Goal: Communication & Community: Answer question/provide support

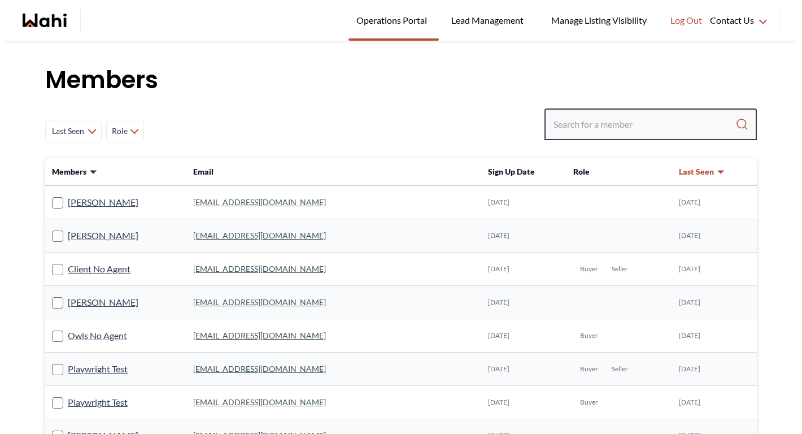
click at [598, 126] on input "Search input" at bounding box center [644, 124] width 182 height 20
type input "michelle"
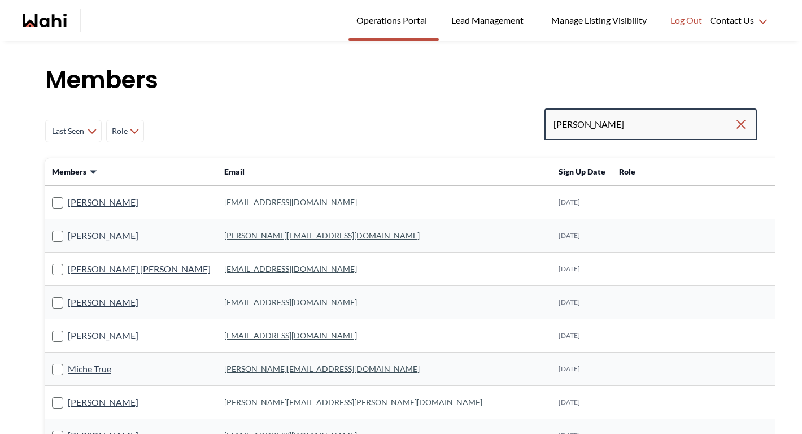
click at [611, 124] on input "michelle" at bounding box center [643, 124] width 181 height 20
type input "michelle ryckman"
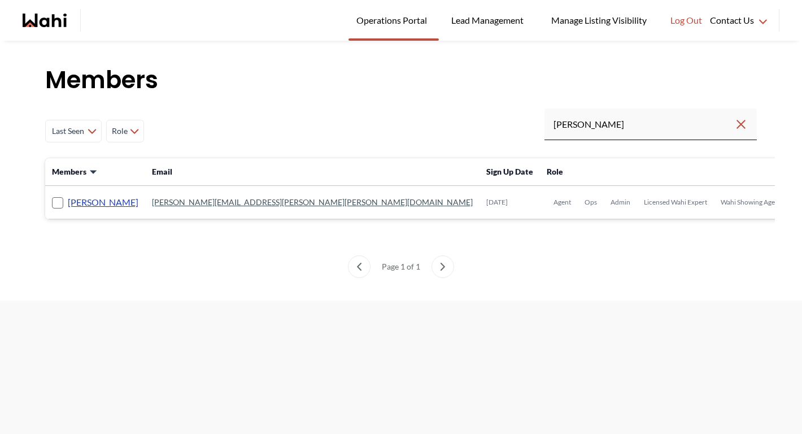
click at [96, 204] on link "[PERSON_NAME]" at bounding box center [103, 202] width 71 height 15
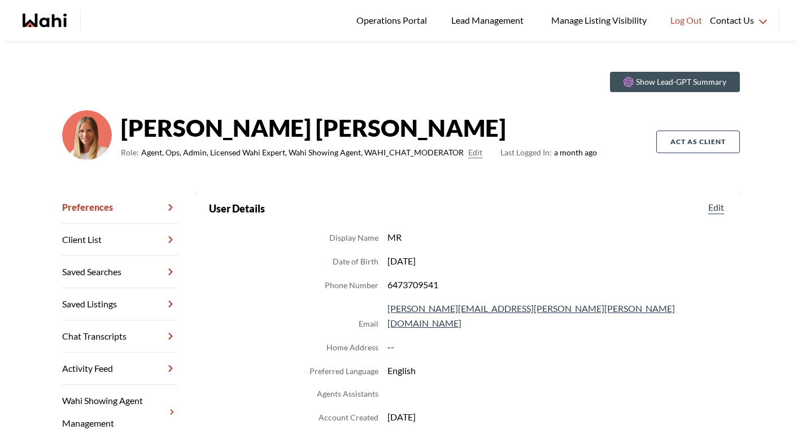
scroll to position [20, 0]
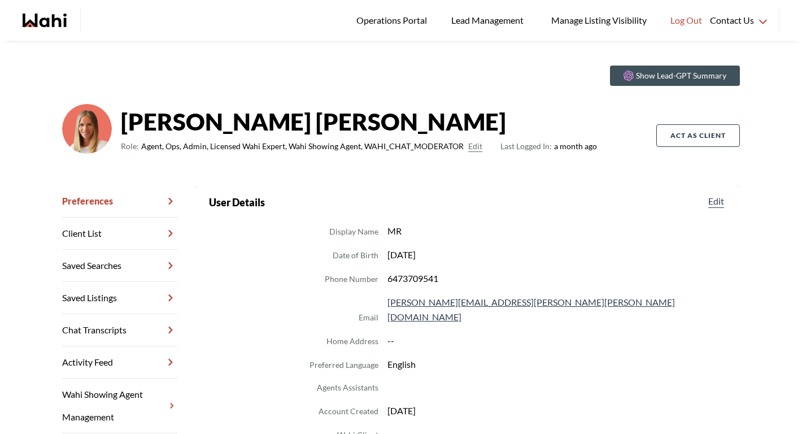
click at [137, 319] on link "Chat Transcripts" at bounding box center [119, 330] width 115 height 32
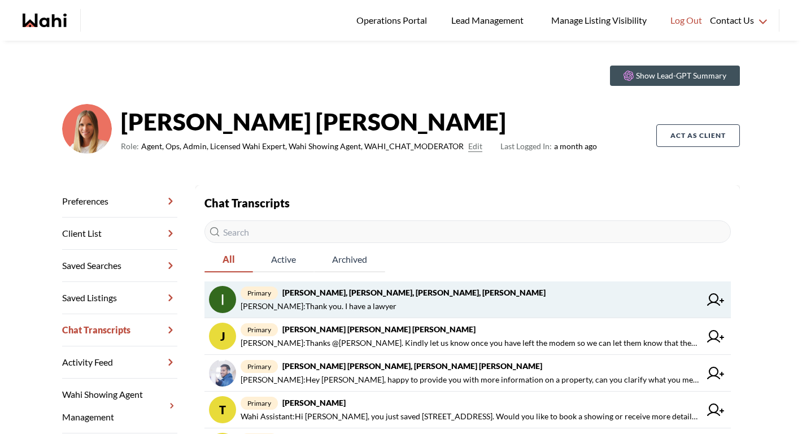
click at [344, 298] on span "primary Irina Krasyuk, Kseniya Krasyuk, Michelle, Faraz" at bounding box center [470, 293] width 460 height 14
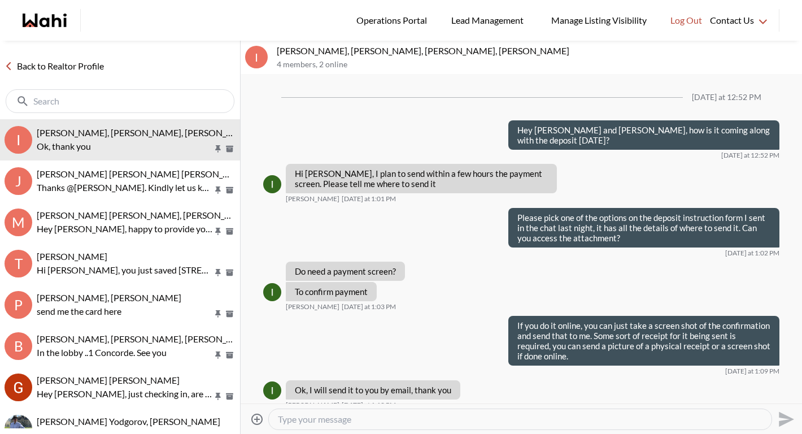
scroll to position [705, 0]
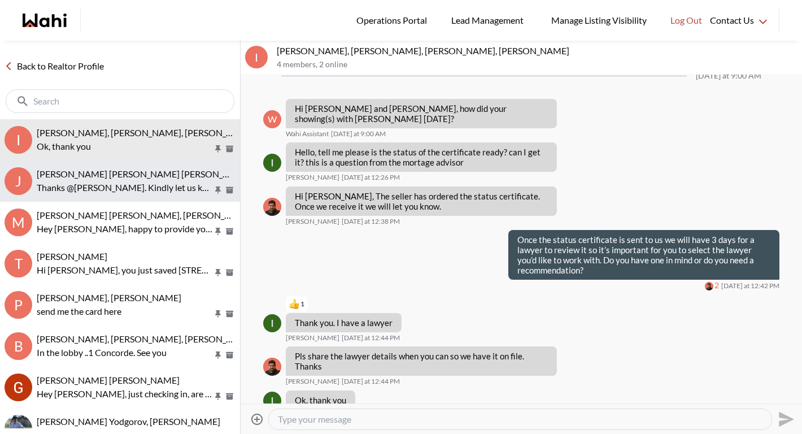
click at [141, 176] on span "Jerose Agunod, Chris Agunod, Michelle" at bounding box center [144, 173] width 215 height 11
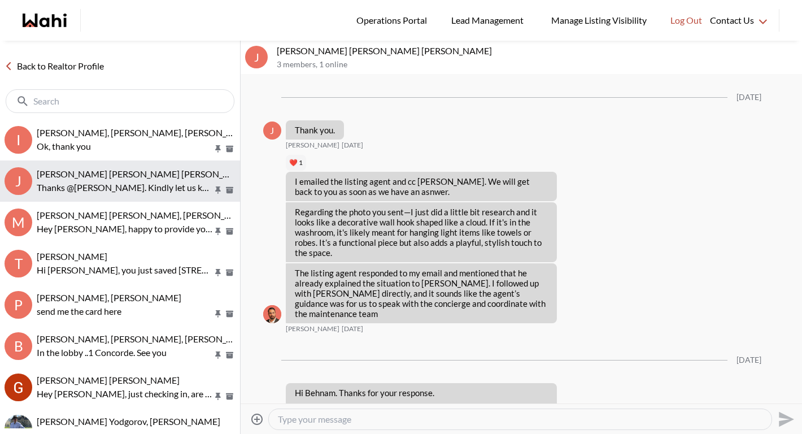
scroll to position [1266, 0]
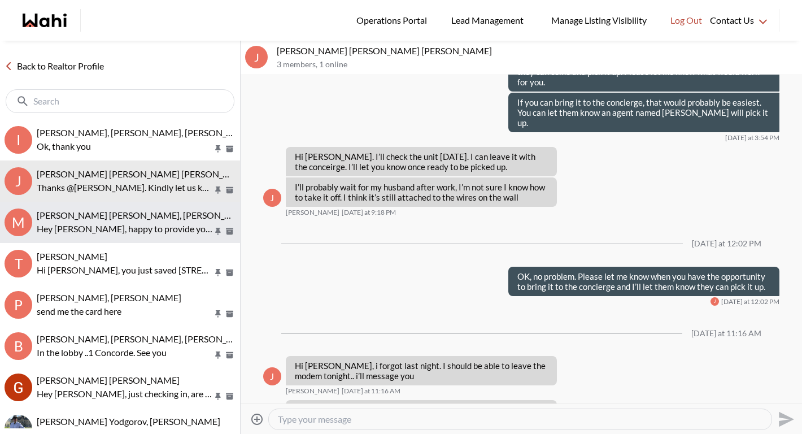
click at [120, 226] on p "Hey Mohammed, happy to provide you with more information on a property, can you…" at bounding box center [125, 229] width 176 height 14
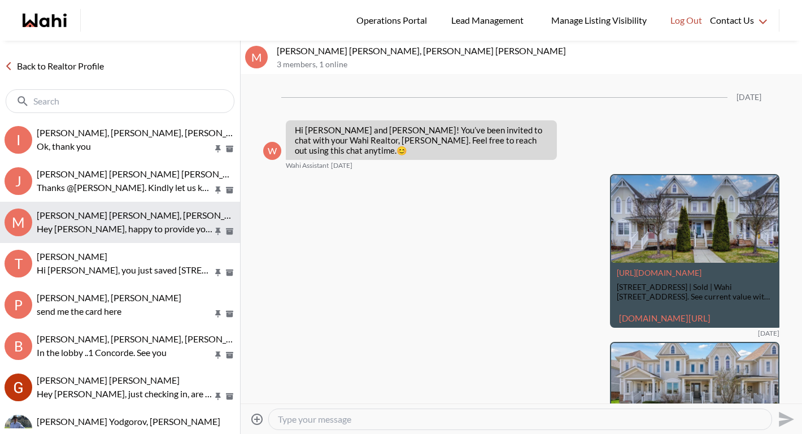
scroll to position [1303, 0]
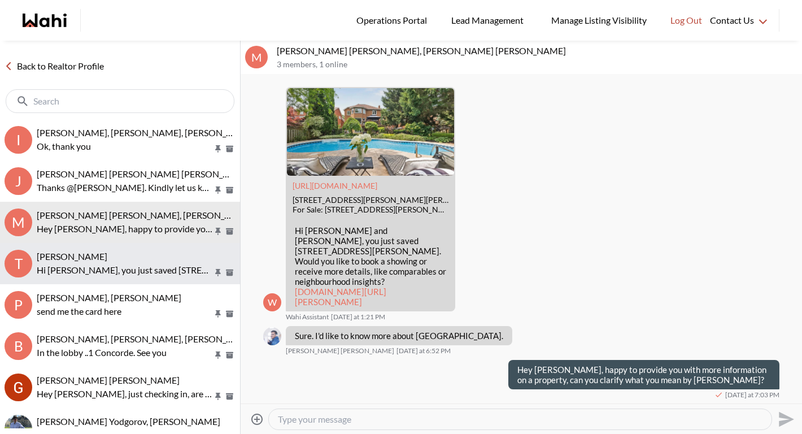
click at [107, 260] on span "Tadia Hines, Michelle" at bounding box center [72, 256] width 71 height 11
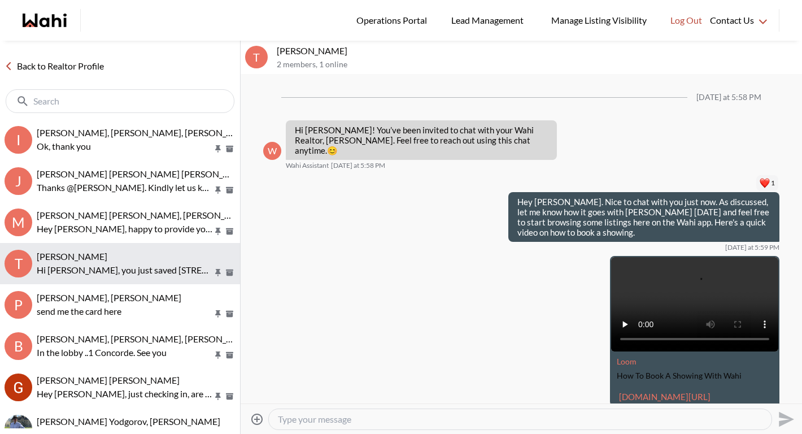
scroll to position [300, 0]
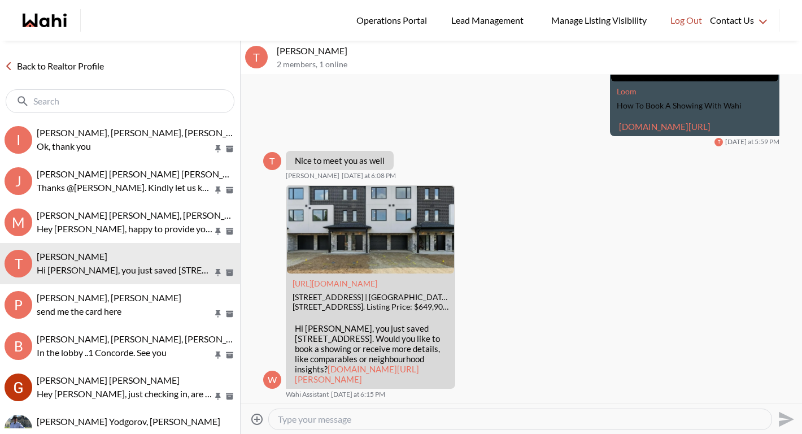
click at [82, 67] on link "Back to Realtor Profile" at bounding box center [54, 66] width 108 height 15
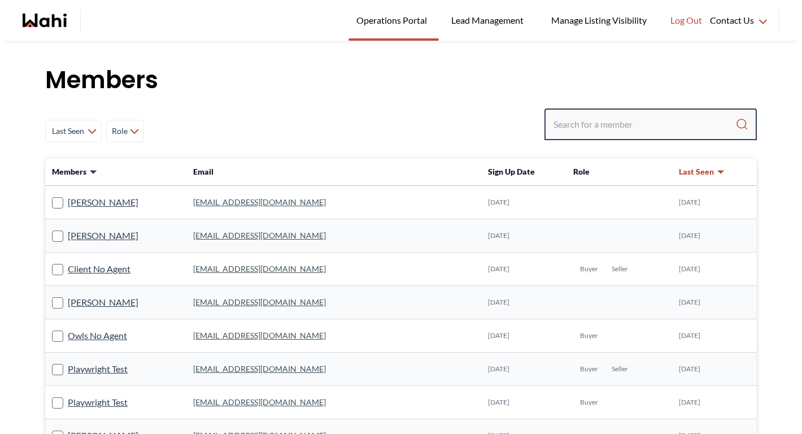
click at [602, 114] on input "Search input" at bounding box center [644, 124] width 182 height 20
type input "barbar"
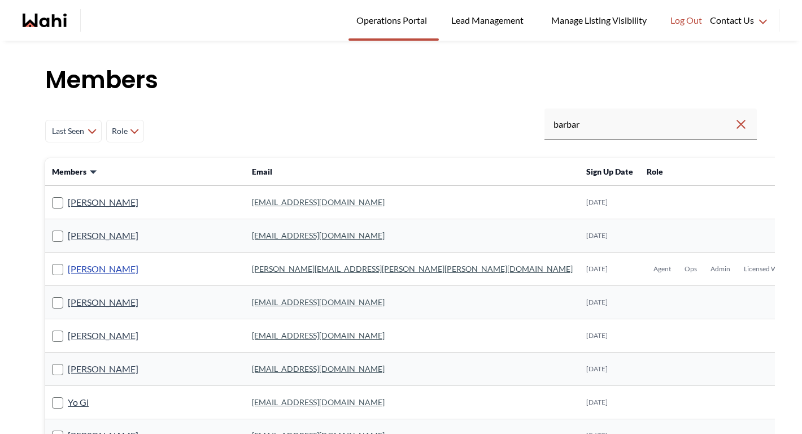
click at [102, 268] on link "Barbara Funt" at bounding box center [103, 268] width 71 height 15
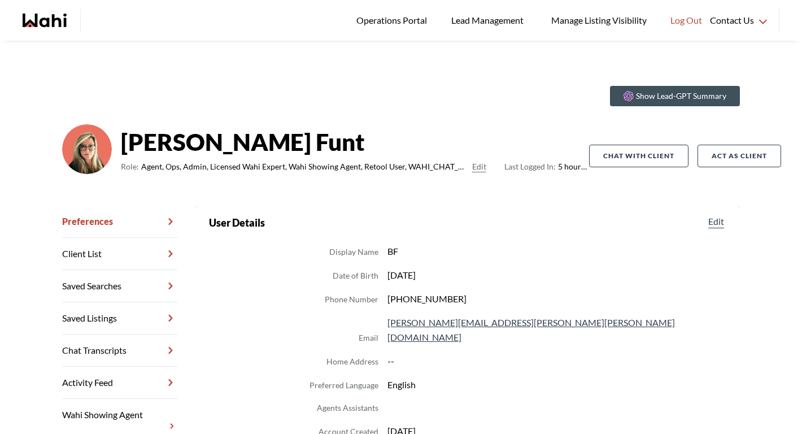
click at [112, 342] on link "Chat Transcripts" at bounding box center [119, 350] width 115 height 32
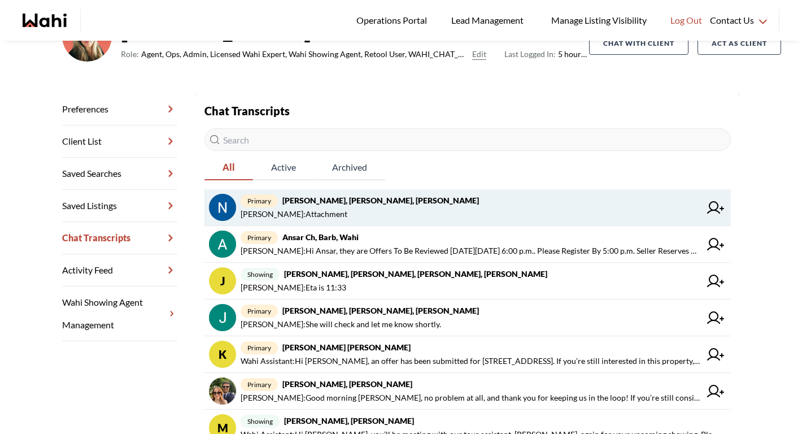
click at [334, 204] on strong "[PERSON_NAME], [PERSON_NAME], [PERSON_NAME]" at bounding box center [380, 200] width 196 height 10
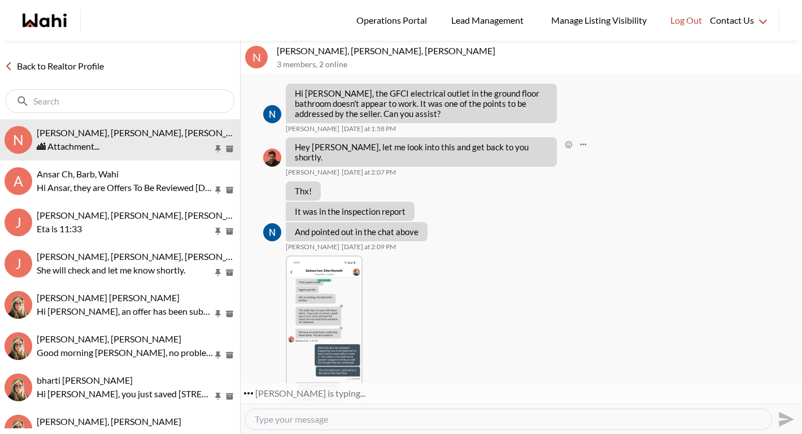
scroll to position [934, 0]
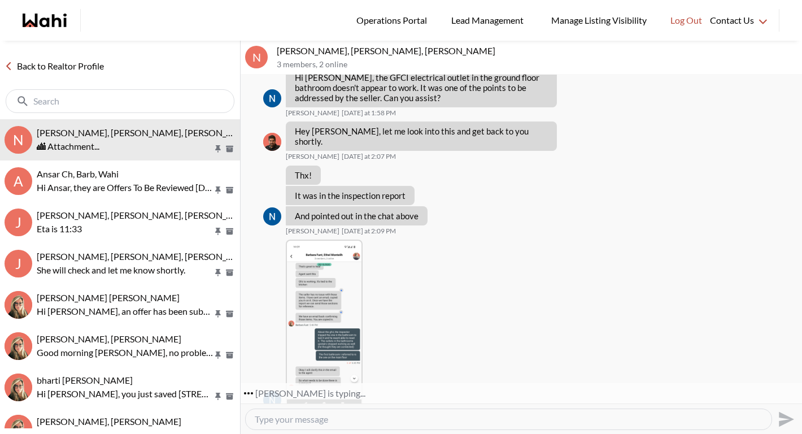
click at [100, 67] on link "Back to Realtor Profile" at bounding box center [54, 66] width 108 height 15
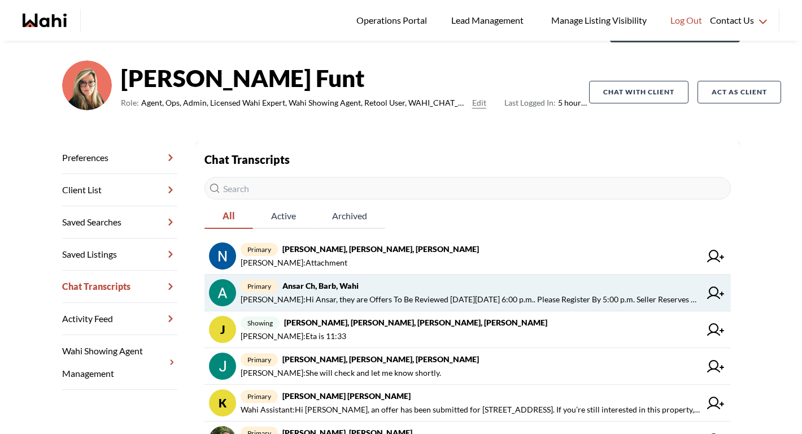
click at [317, 293] on span "Faraz Azam : Hi Ansar, they are Offers To Be Reviewed On Tues. August 19th At 6…" at bounding box center [470, 299] width 460 height 14
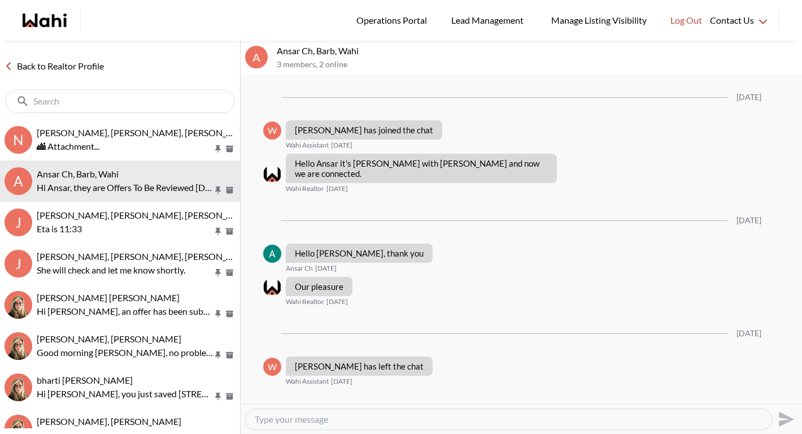
scroll to position [768, 0]
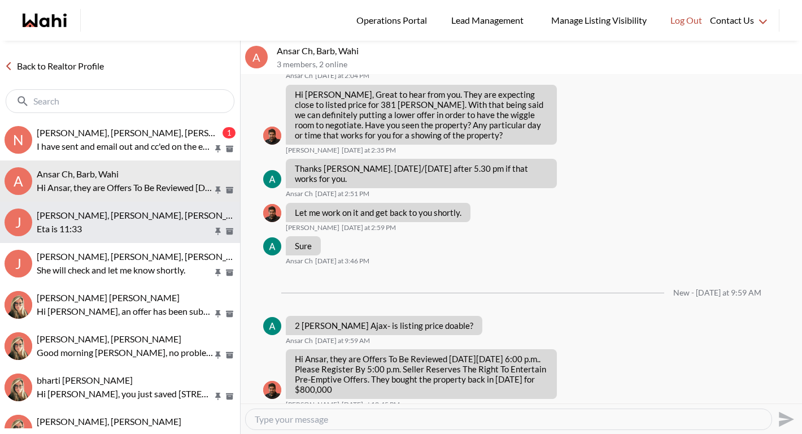
click at [151, 232] on p "Eta is 11:33" at bounding box center [125, 229] width 176 height 14
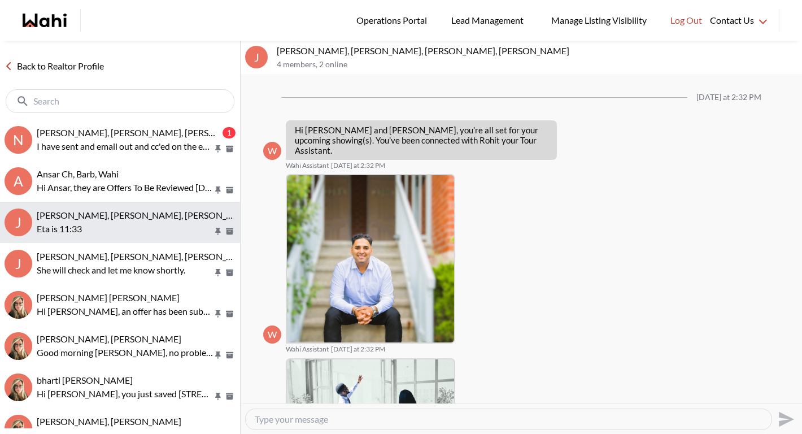
scroll to position [430, 0]
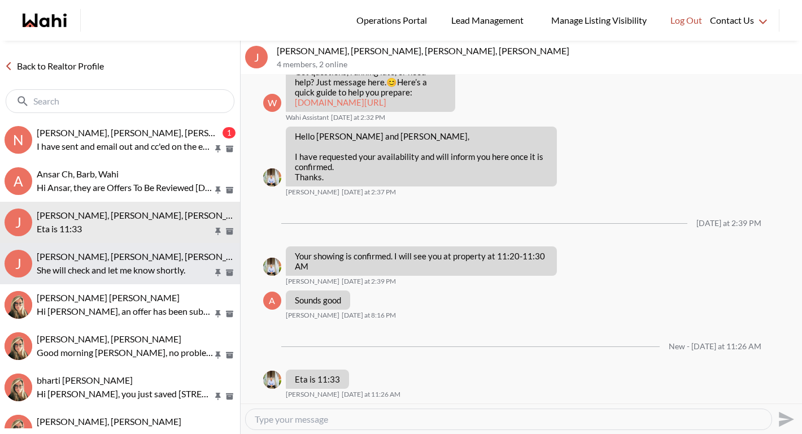
click at [143, 275] on p "She will check and let me know shortly." at bounding box center [125, 270] width 176 height 14
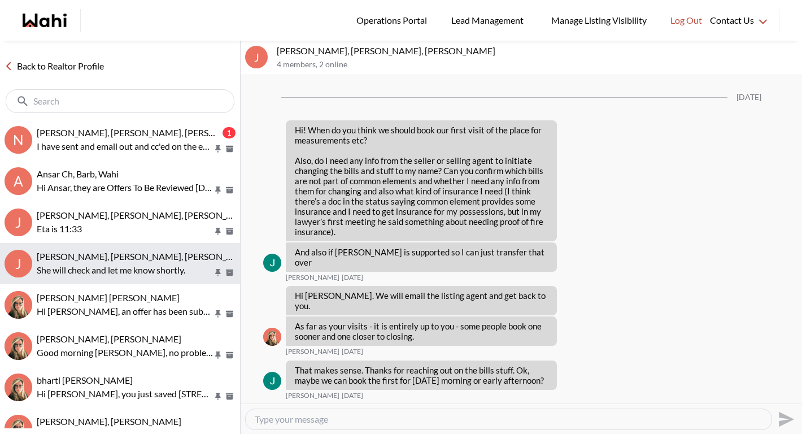
scroll to position [2172, 0]
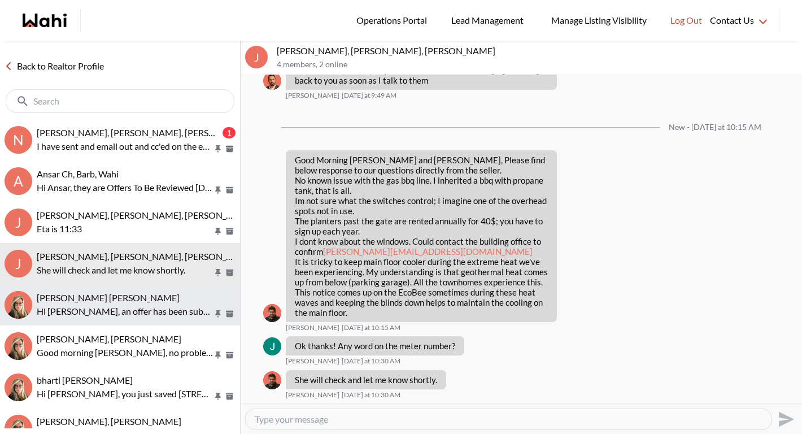
click at [135, 299] on div "[PERSON_NAME] [PERSON_NAME]" at bounding box center [136, 297] width 199 height 11
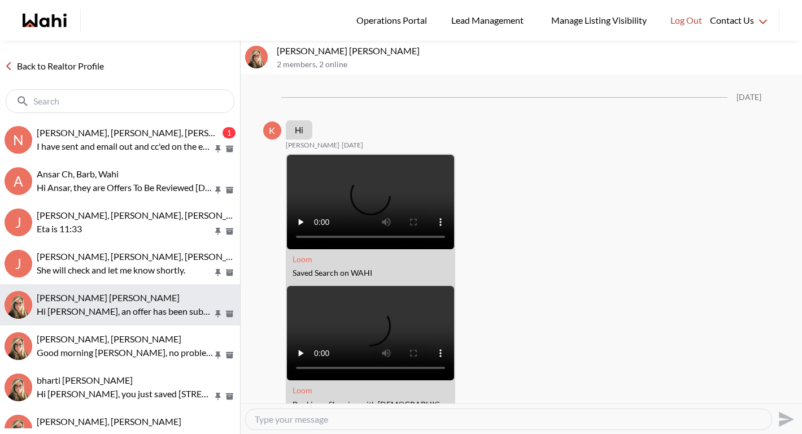
scroll to position [2601, 0]
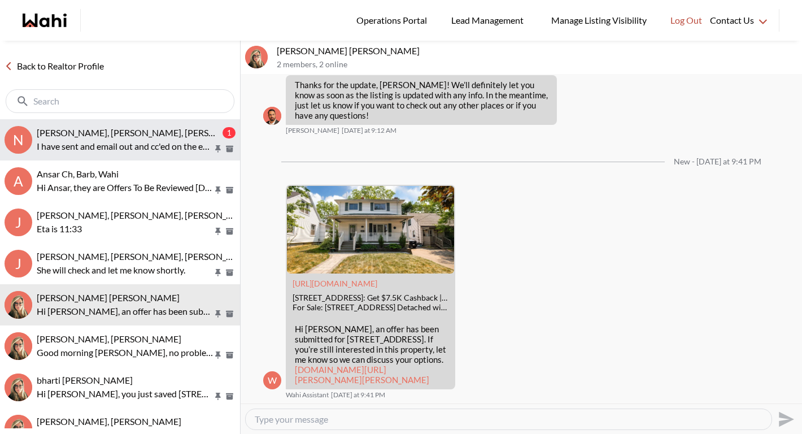
click at [120, 147] on p "I have sent and email out and cc'ed on the email as well. Will keep you posted.…" at bounding box center [125, 146] width 176 height 14
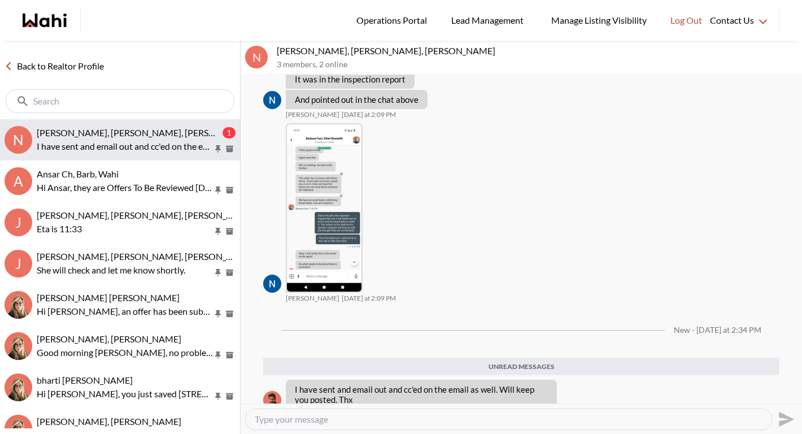
scroll to position [1023, 0]
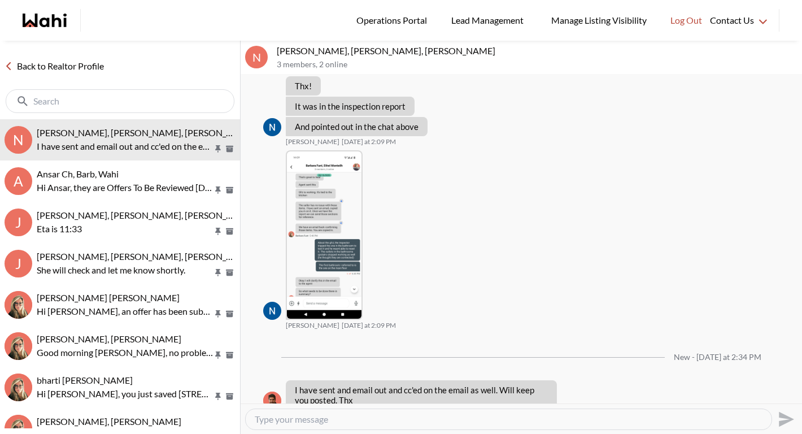
click at [72, 68] on link "Back to Realtor Profile" at bounding box center [54, 66] width 108 height 15
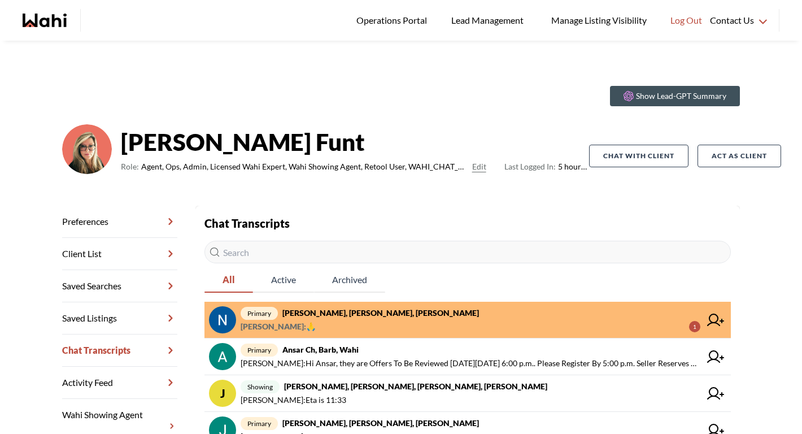
click at [312, 320] on span "Nick P : 🙏 1" at bounding box center [470, 327] width 460 height 14
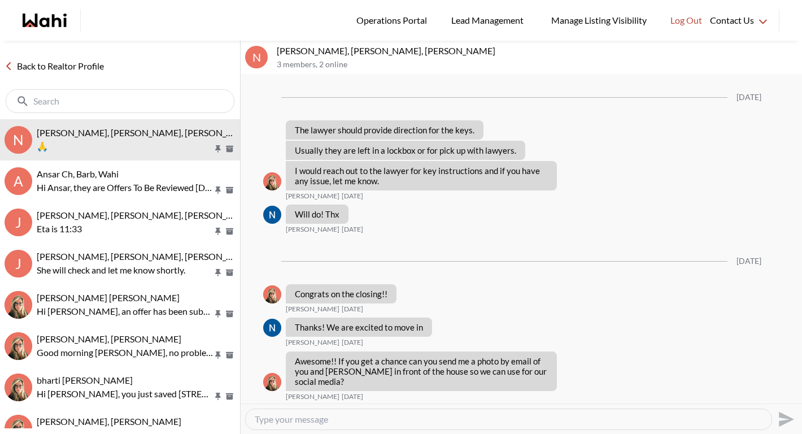
scroll to position [992, 0]
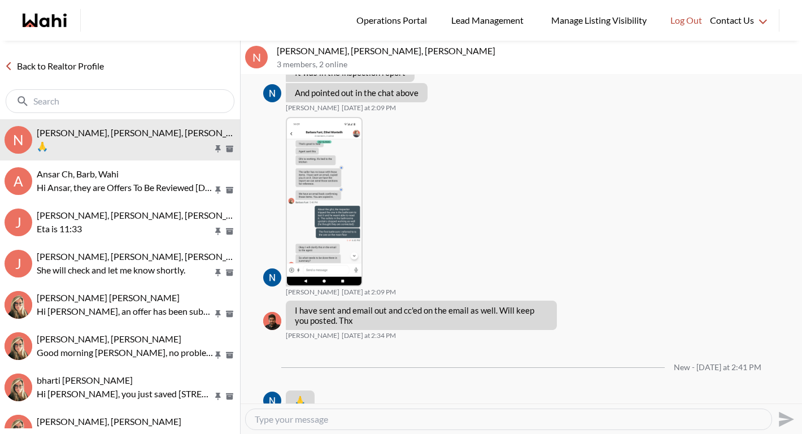
click at [91, 66] on link "Back to Realtor Profile" at bounding box center [54, 66] width 108 height 15
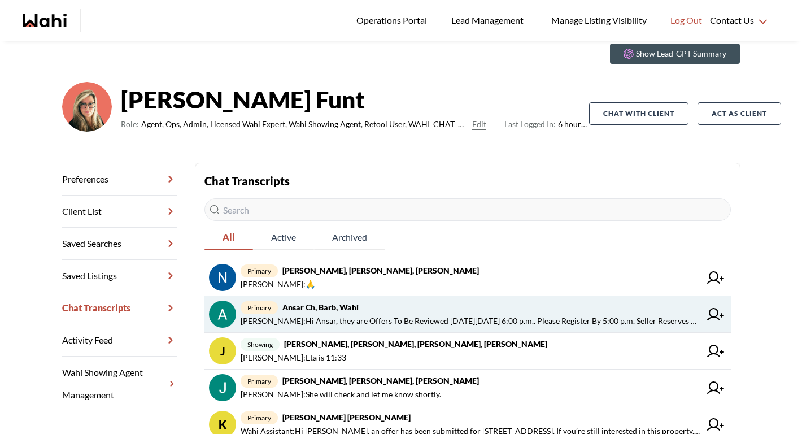
click at [299, 309] on strong "Ansar Ch, Barb, Wahi" at bounding box center [320, 307] width 76 height 10
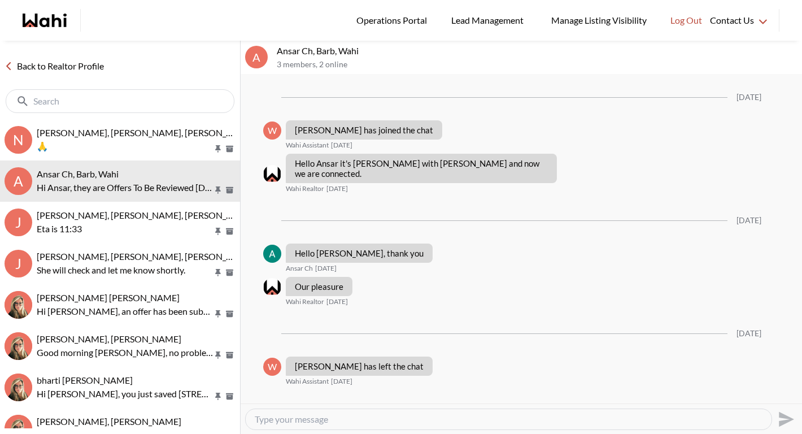
scroll to position [768, 0]
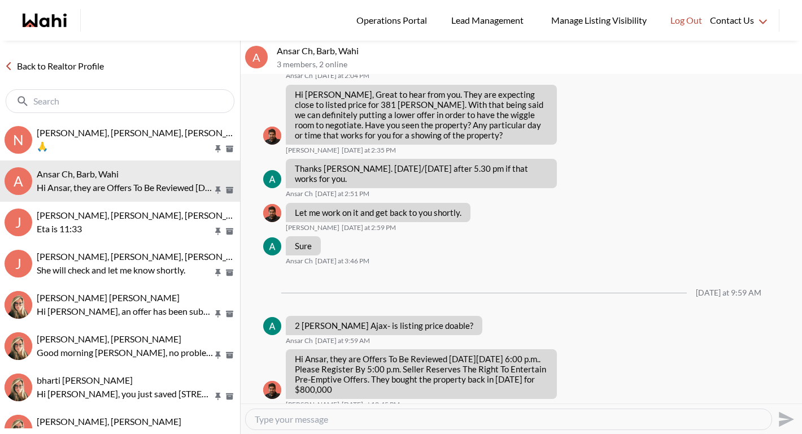
click at [73, 66] on link "Back to Realtor Profile" at bounding box center [54, 66] width 108 height 15
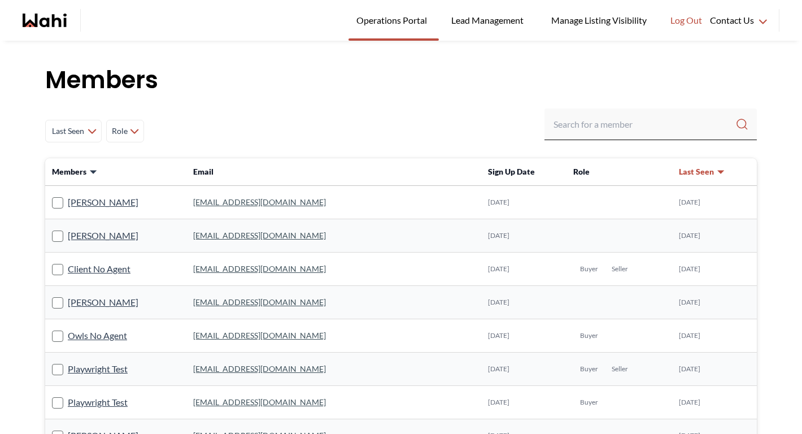
click at [581, 143] on div "Last Seen Less day than 1 day ago 1 day ago - 3 days ago 3 days ago - 1 week ag…" at bounding box center [400, 130] width 711 height 45
click at [587, 128] on input "Search input" at bounding box center [644, 124] width 182 height 20
paste input "efremabraham144@gmail.com"
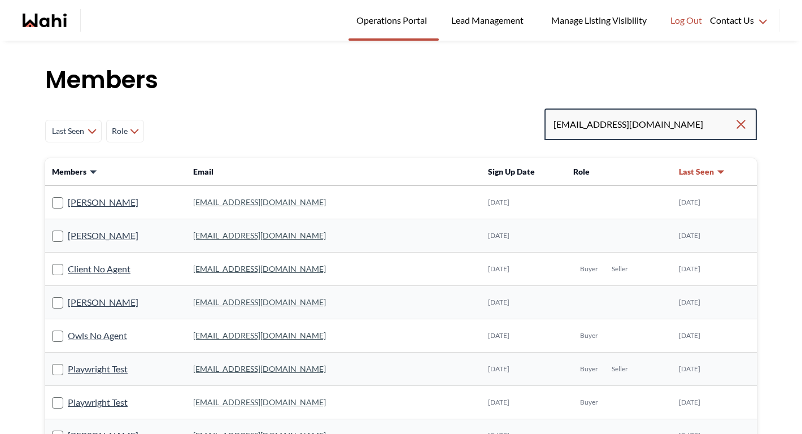
type input "efremabraham144@gmail.com"
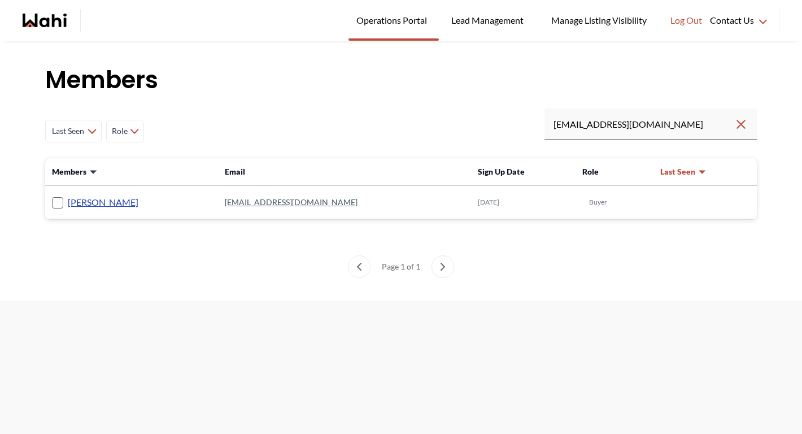
click at [119, 199] on link "Efrem Abraham" at bounding box center [103, 202] width 71 height 15
